Goal: Task Accomplishment & Management: Manage account settings

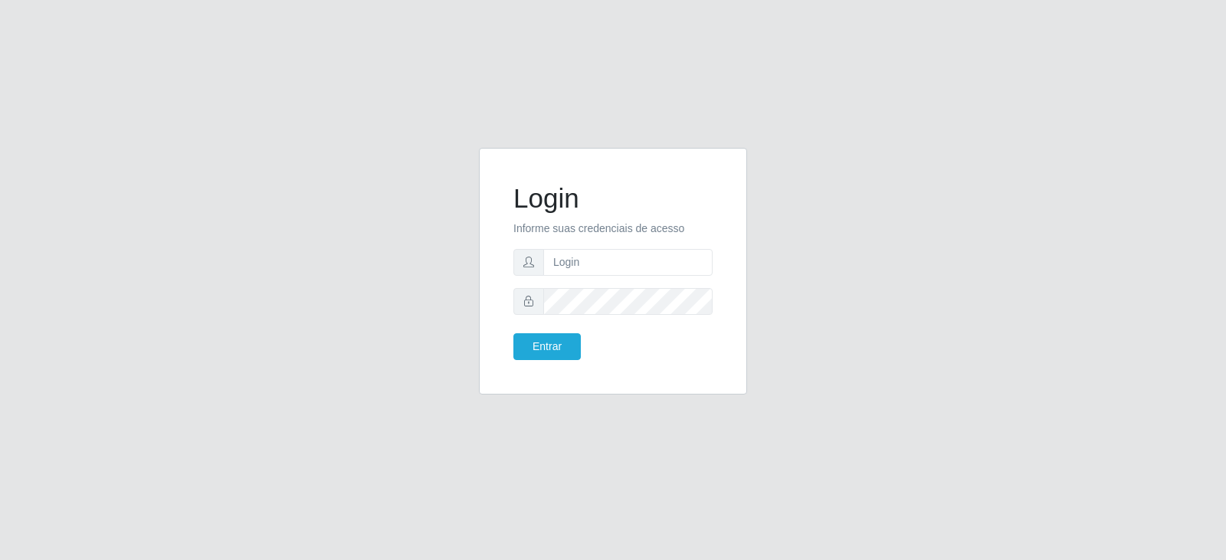
click at [587, 258] on input "text" at bounding box center [627, 262] width 169 height 27
type input "[EMAIL_ADDRESS][DOMAIN_NAME]"
click at [523, 353] on button "Entrar" at bounding box center [547, 346] width 67 height 27
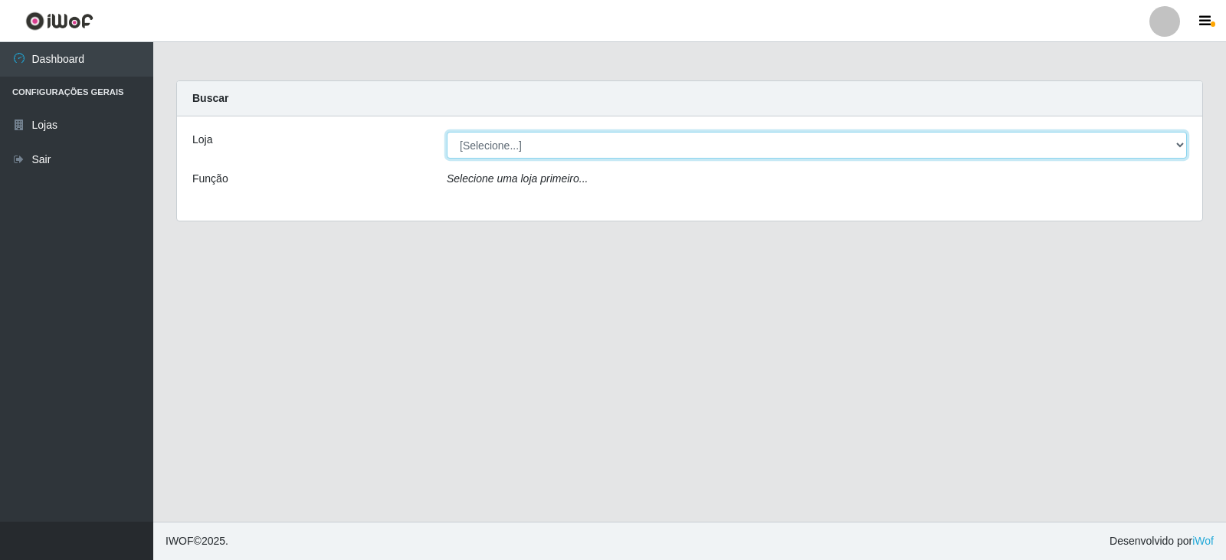
click at [1176, 143] on select "[Selecione...] SuperFácil Atacado - [GEOGRAPHIC_DATA]" at bounding box center [817, 145] width 740 height 27
select select "504"
click at [447, 132] on select "[Selecione...] SuperFácil Atacado - [GEOGRAPHIC_DATA]" at bounding box center [817, 145] width 740 height 27
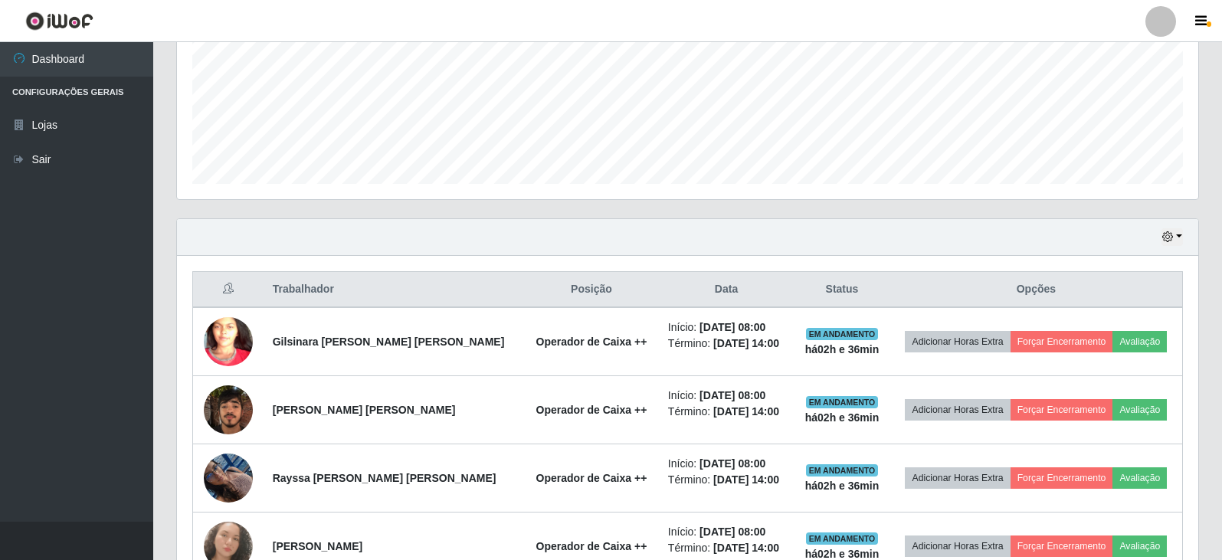
scroll to position [287, 0]
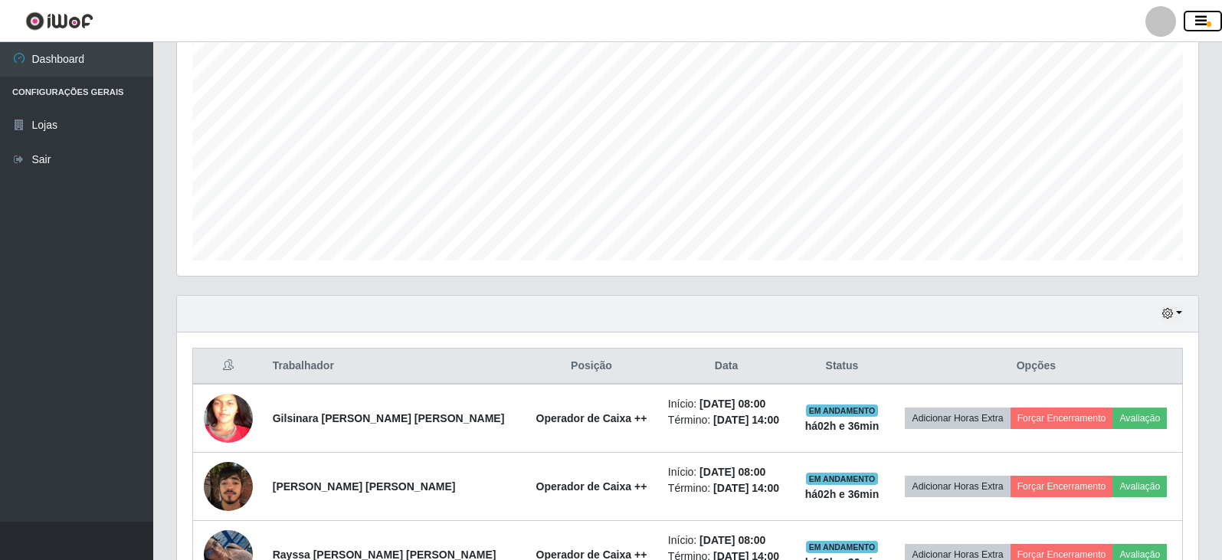
click at [1196, 25] on icon "button" at bounding box center [1201, 22] width 11 height 14
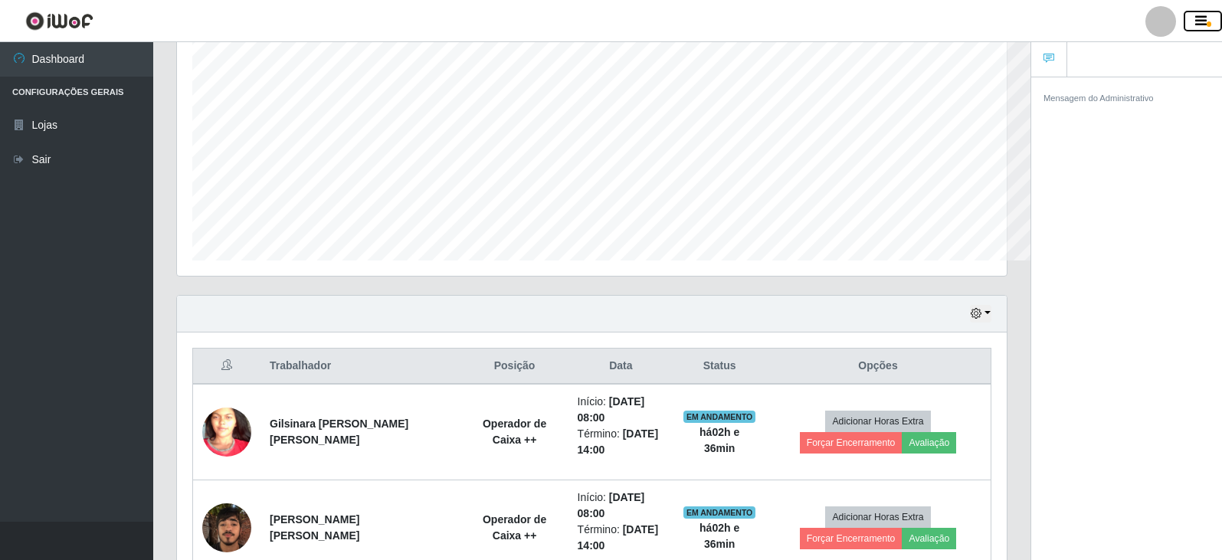
scroll to position [766131, 765619]
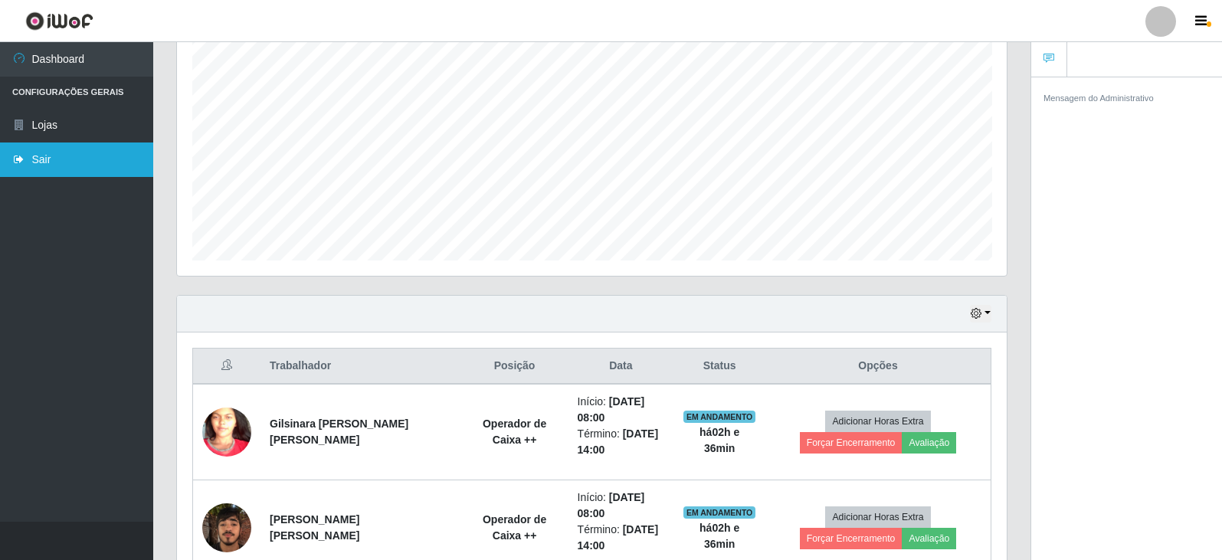
click at [44, 162] on link "Sair" at bounding box center [76, 160] width 153 height 34
